Goal: Information Seeking & Learning: Learn about a topic

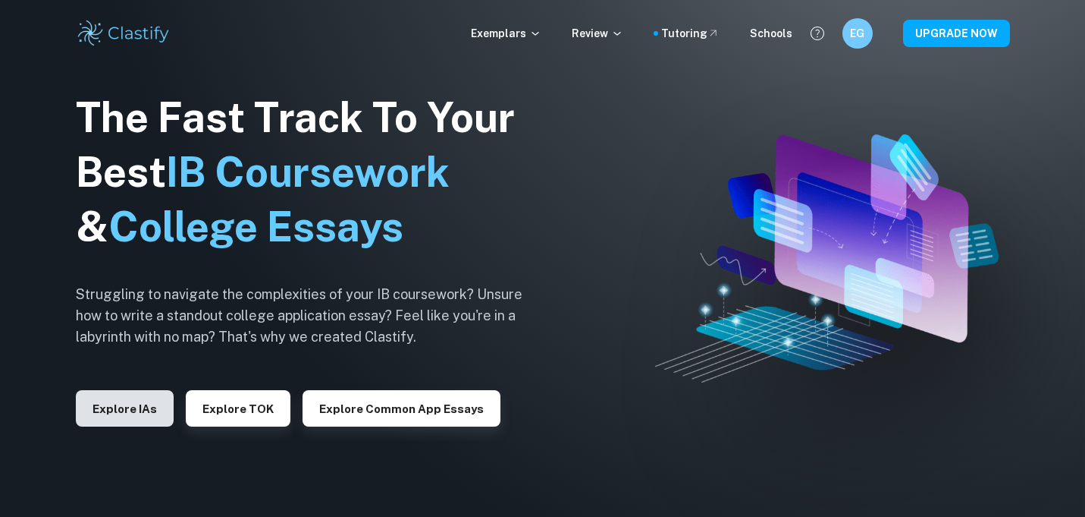
click at [98, 415] on button "Explore IAs" at bounding box center [125, 408] width 98 height 36
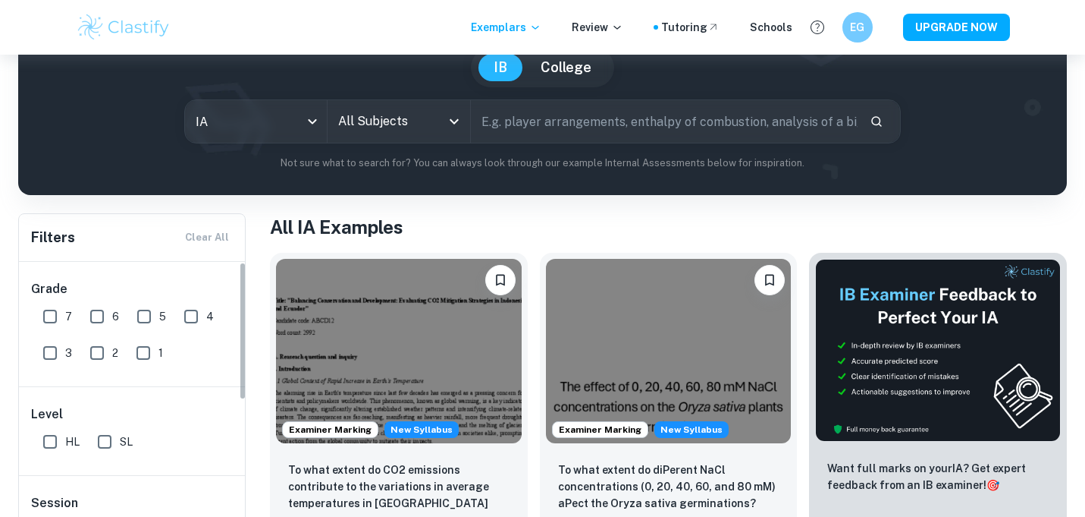
scroll to position [199, 0]
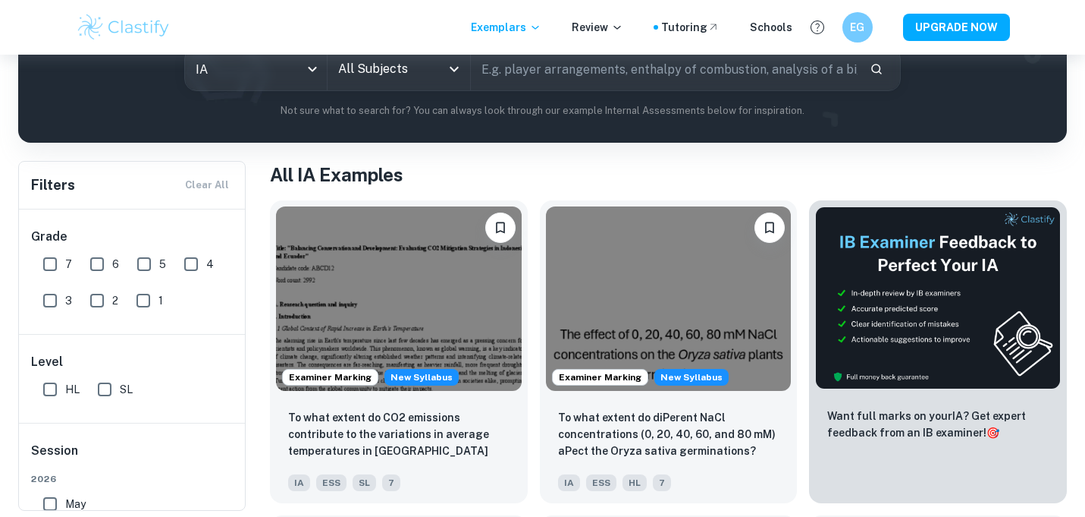
click at [53, 259] on input "7" at bounding box center [50, 264] width 30 height 30
checkbox input "true"
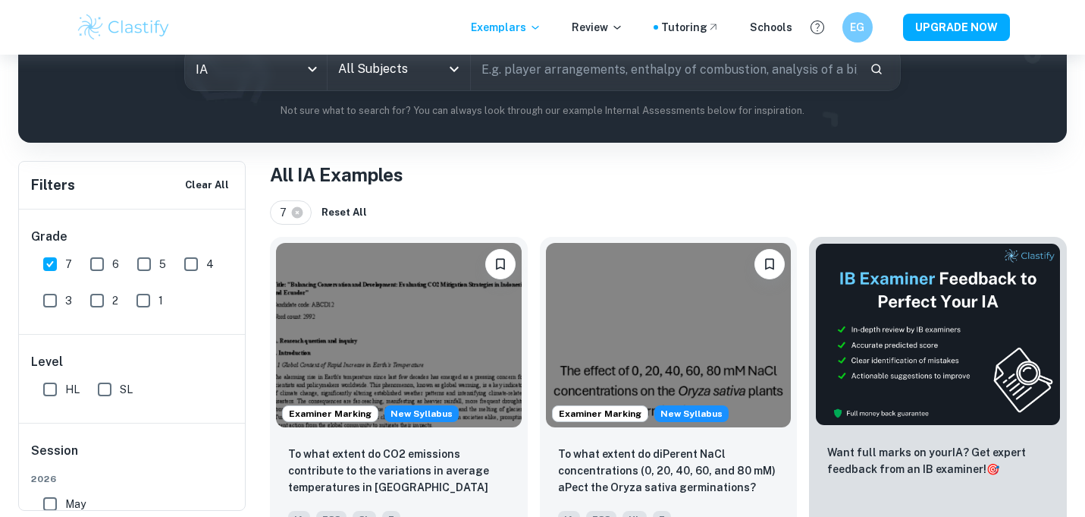
click at [107, 394] on input "SL" at bounding box center [105, 389] width 30 height 30
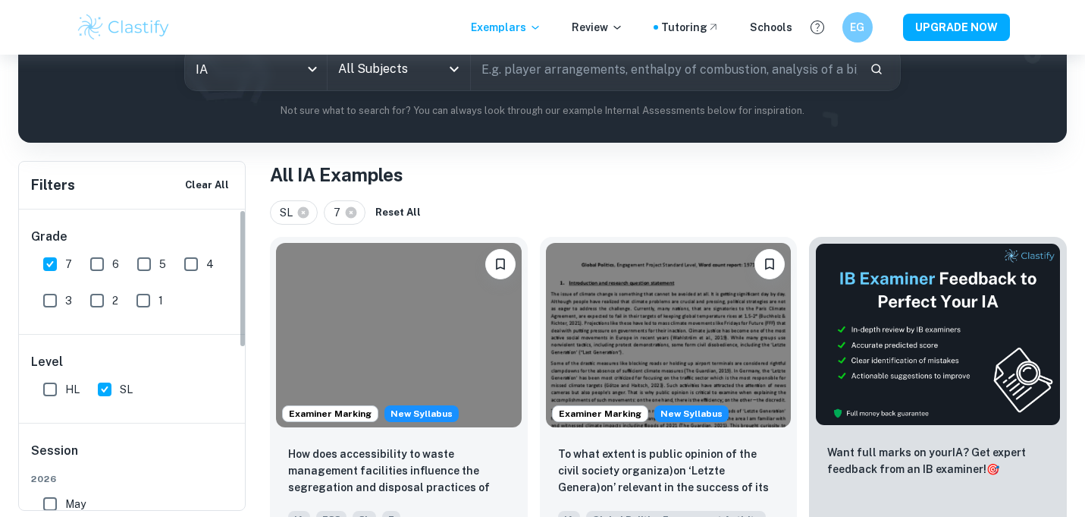
scroll to position [28, 0]
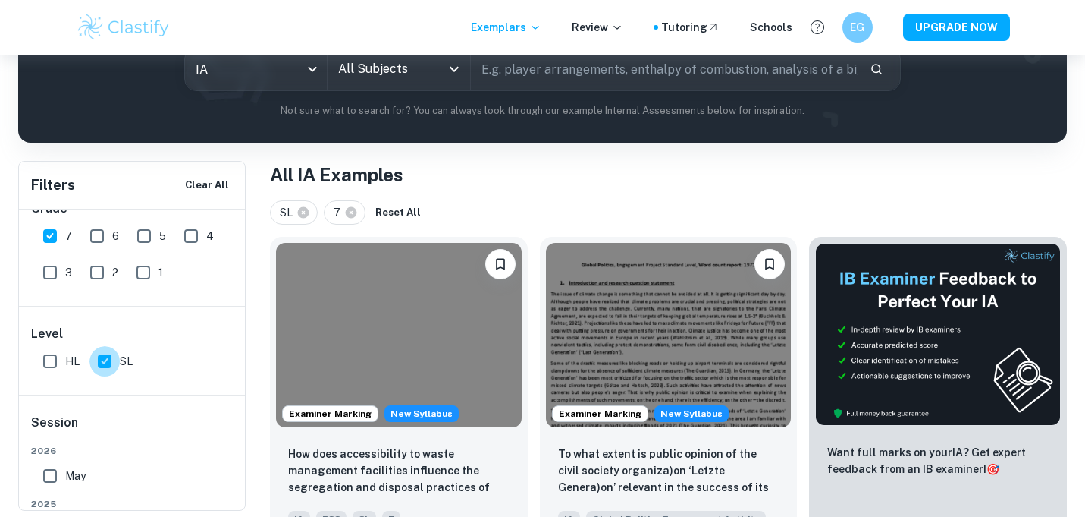
click at [112, 363] on input "SL" at bounding box center [105, 361] width 30 height 30
checkbox input "false"
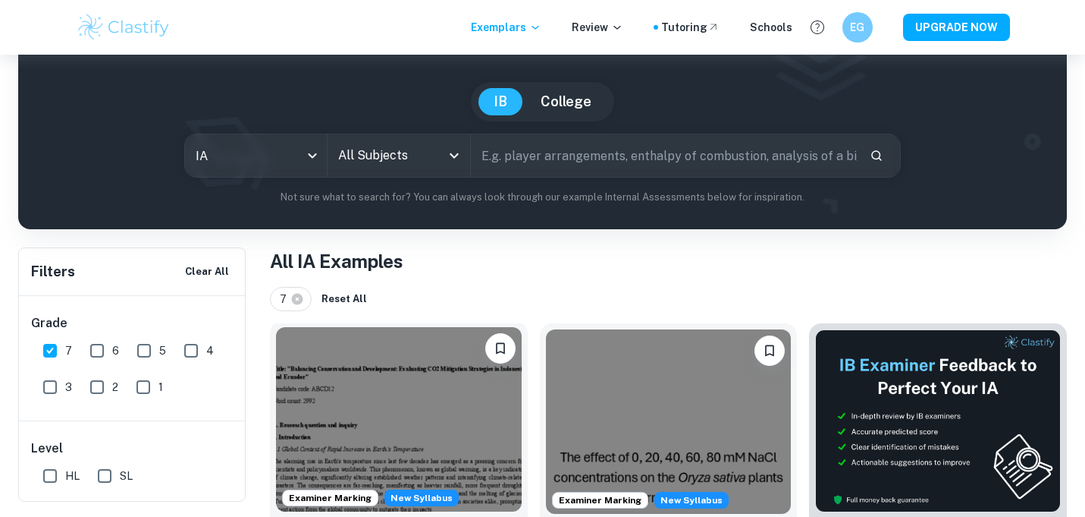
scroll to position [103, 0]
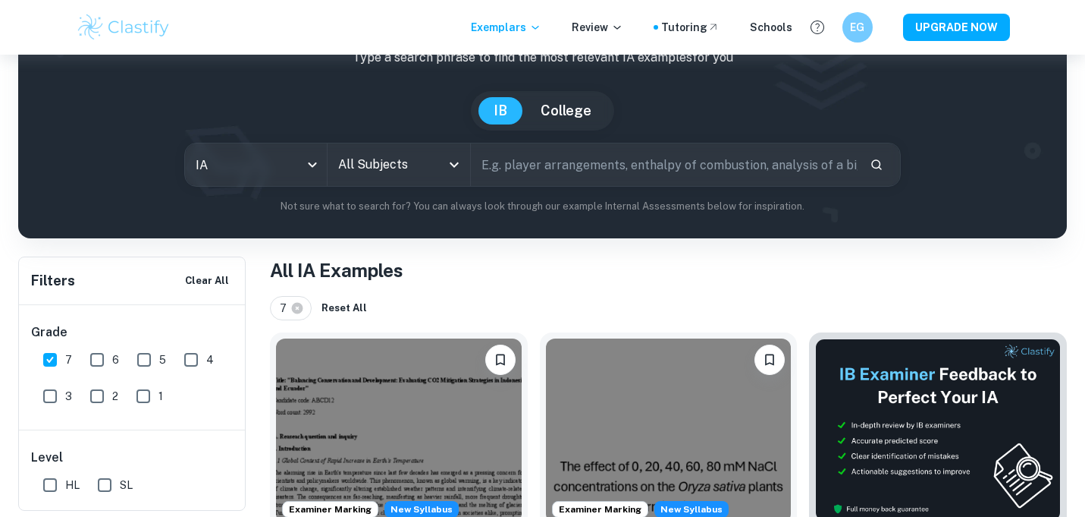
click at [398, 168] on input "All Subjects" at bounding box center [388, 164] width 106 height 29
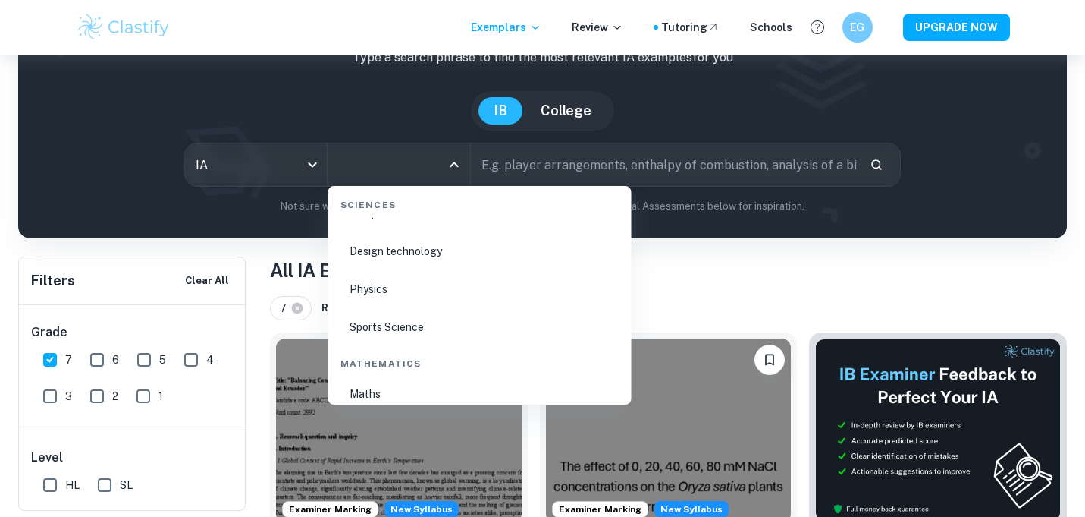
scroll to position [2517, 0]
click at [385, 245] on li "Physics" at bounding box center [480, 238] width 291 height 35
type input "Physics"
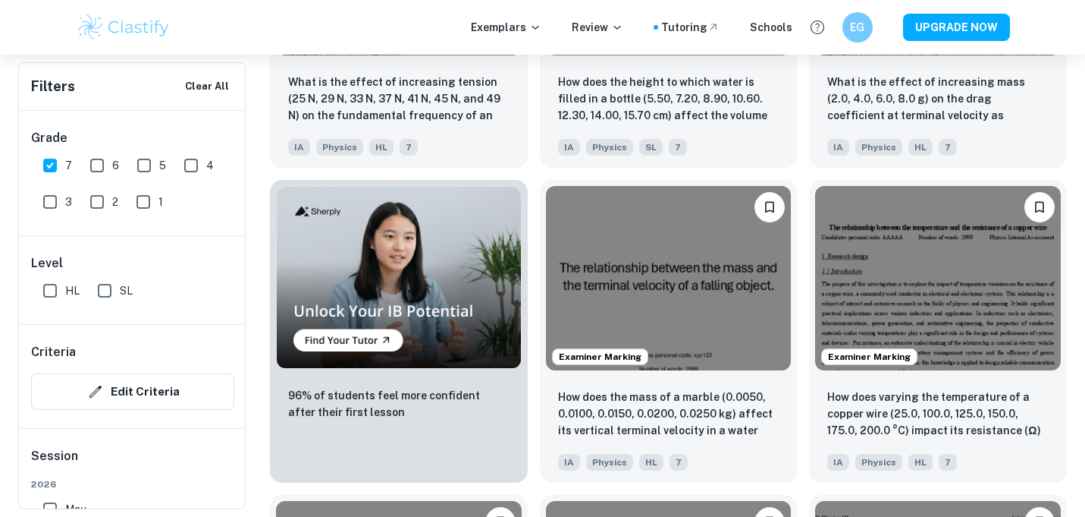
scroll to position [1035, 0]
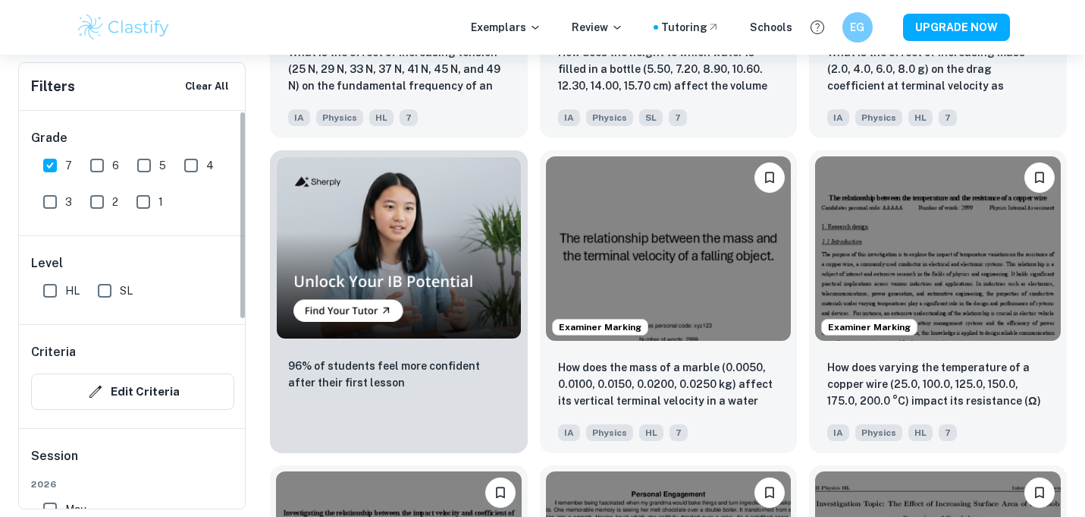
click at [104, 165] on input "6" at bounding box center [97, 165] width 30 height 30
checkbox input "true"
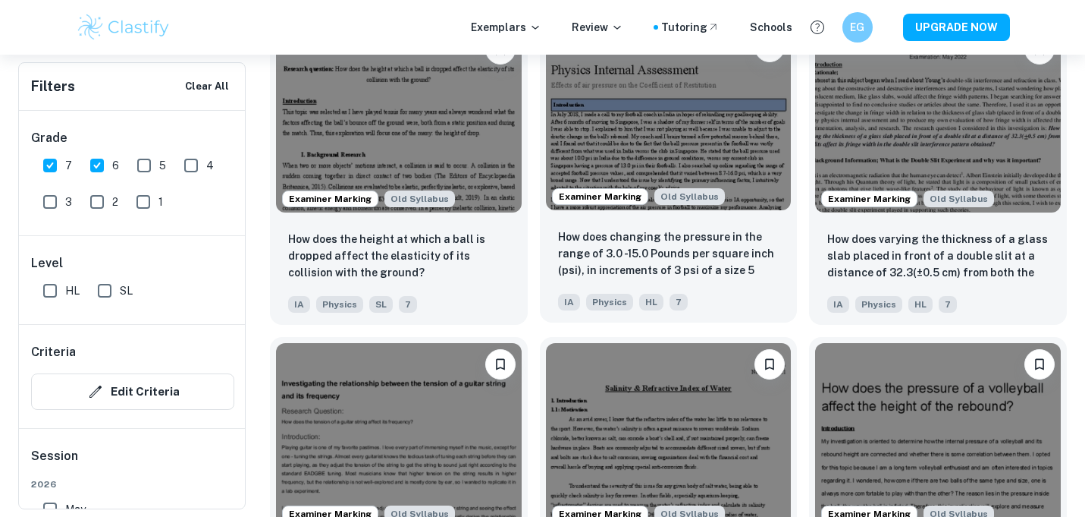
scroll to position [9661, 0]
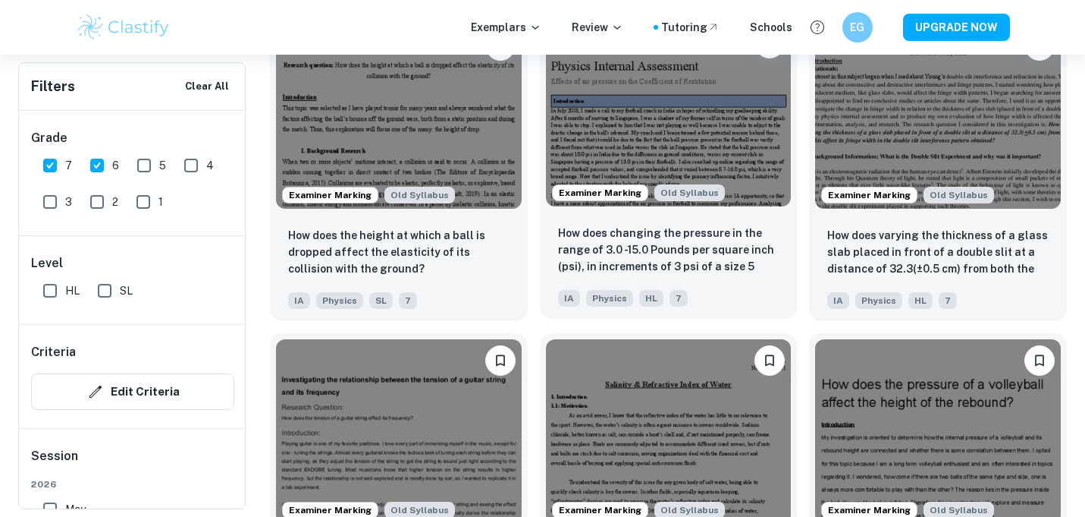
click at [653, 170] on img at bounding box center [669, 114] width 246 height 184
